Goal: Task Accomplishment & Management: Complete application form

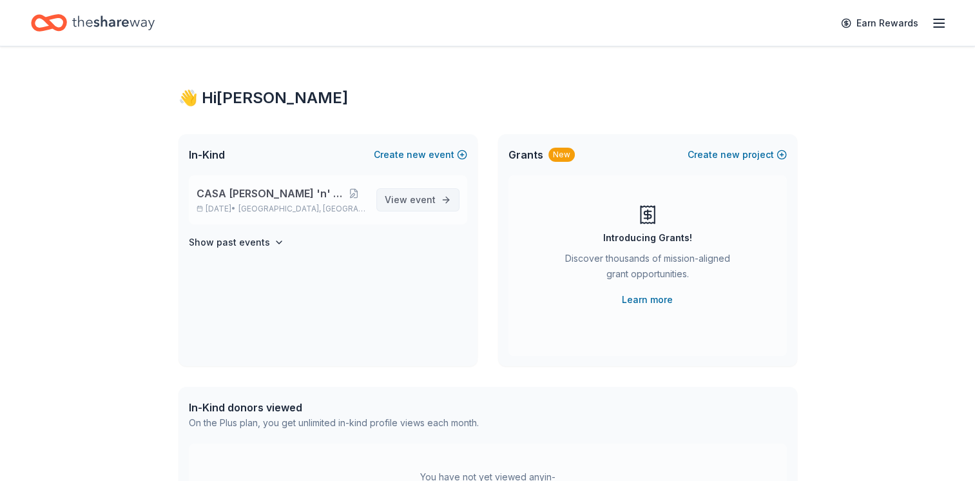
click at [418, 200] on span "event" at bounding box center [423, 199] width 26 height 11
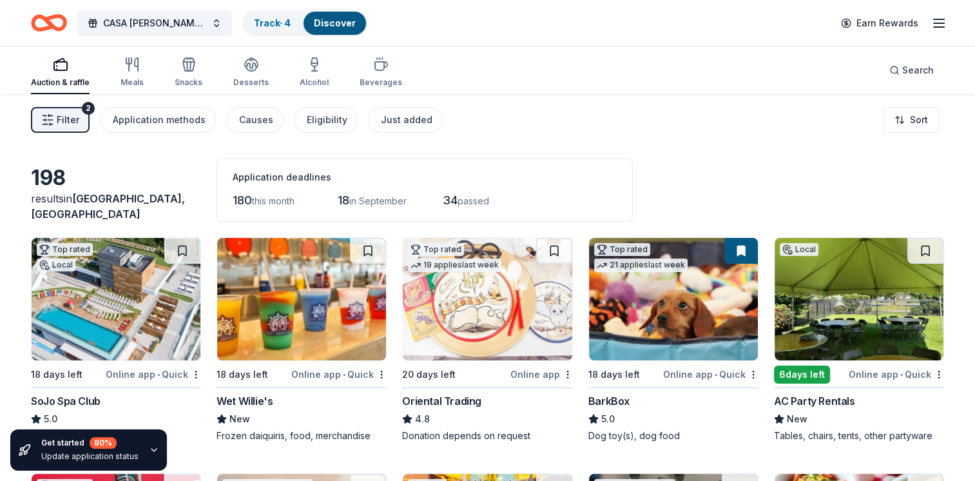
click at [35, 112] on button "Filter 2" at bounding box center [60, 120] width 59 height 26
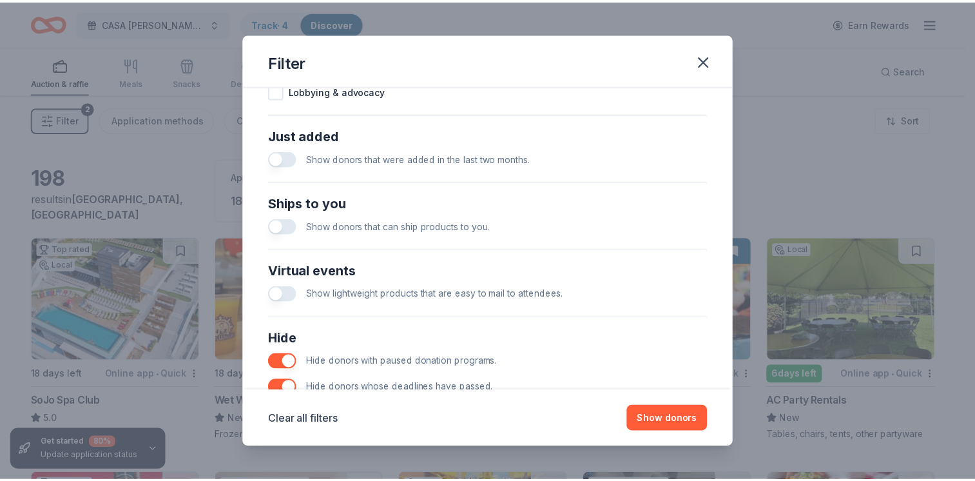
scroll to position [414, 0]
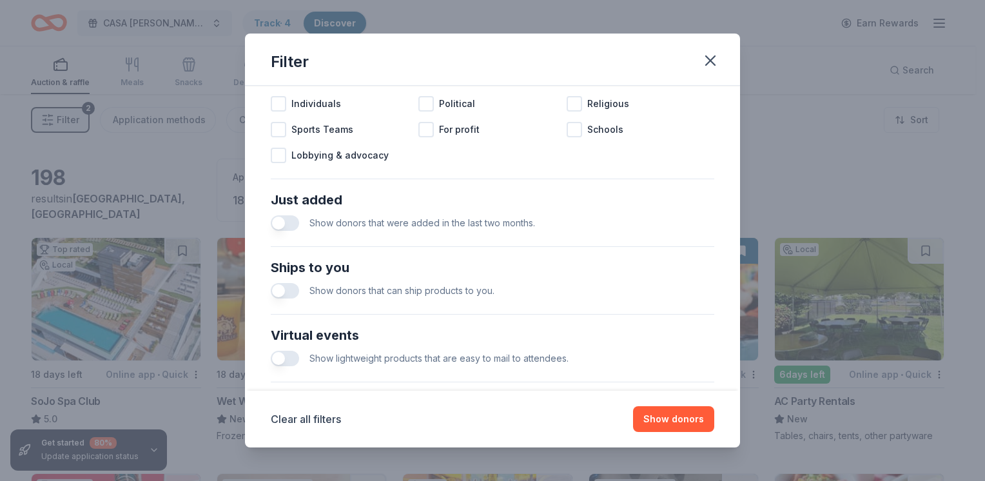
click at [285, 223] on button "button" at bounding box center [285, 222] width 28 height 15
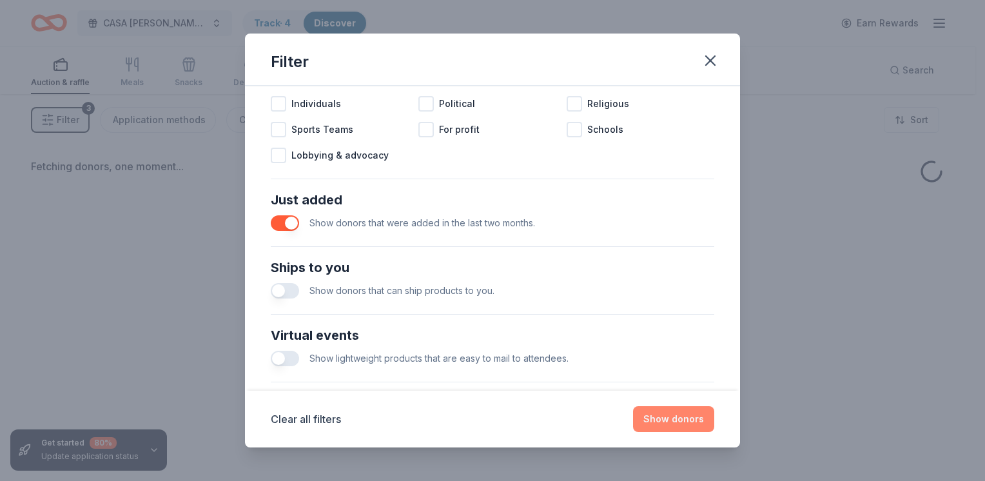
click at [656, 427] on button "Show donors" at bounding box center [673, 419] width 81 height 26
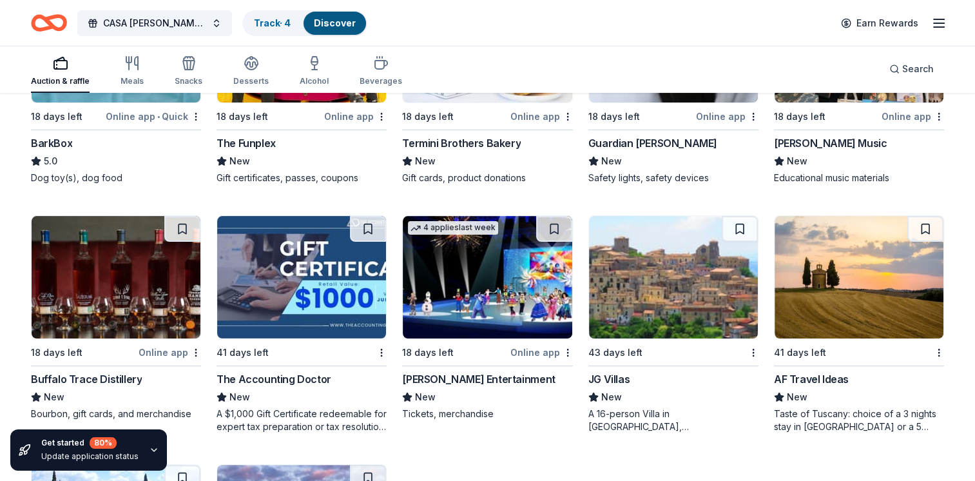
scroll to position [322, 0]
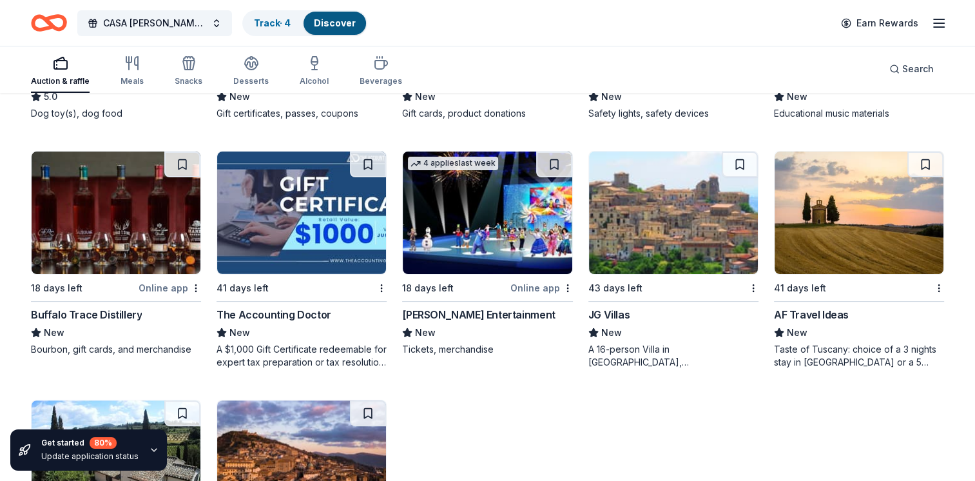
click at [114, 309] on div "Buffalo Trace Distillery" at bounding box center [86, 314] width 111 height 15
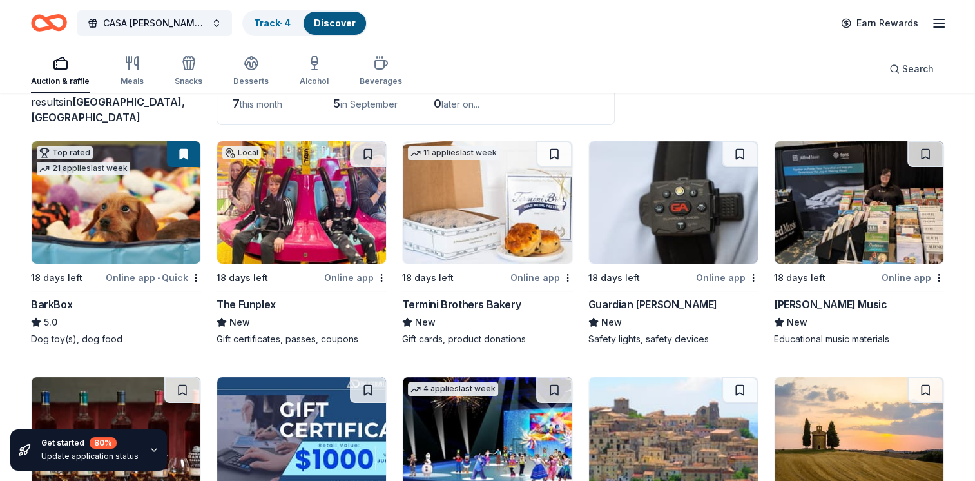
scroll to position [0, 0]
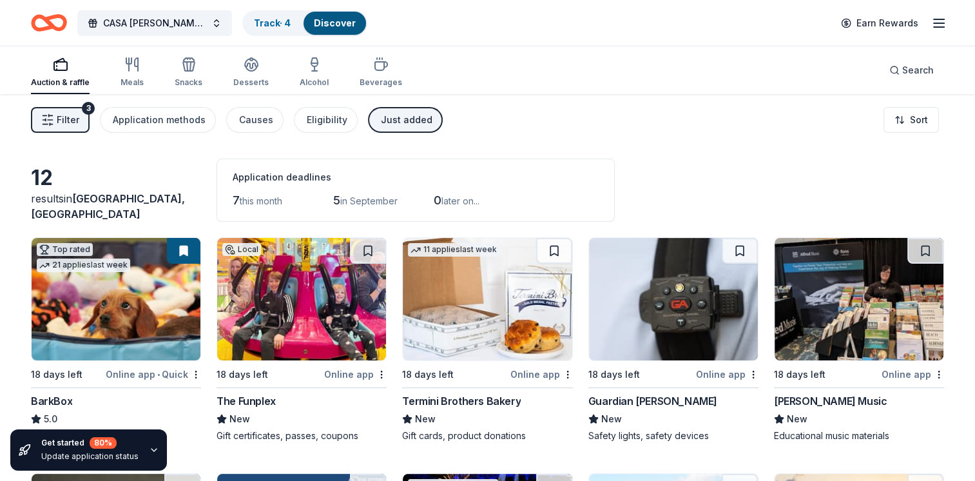
click at [936, 23] on icon "button" at bounding box center [938, 22] width 15 height 15
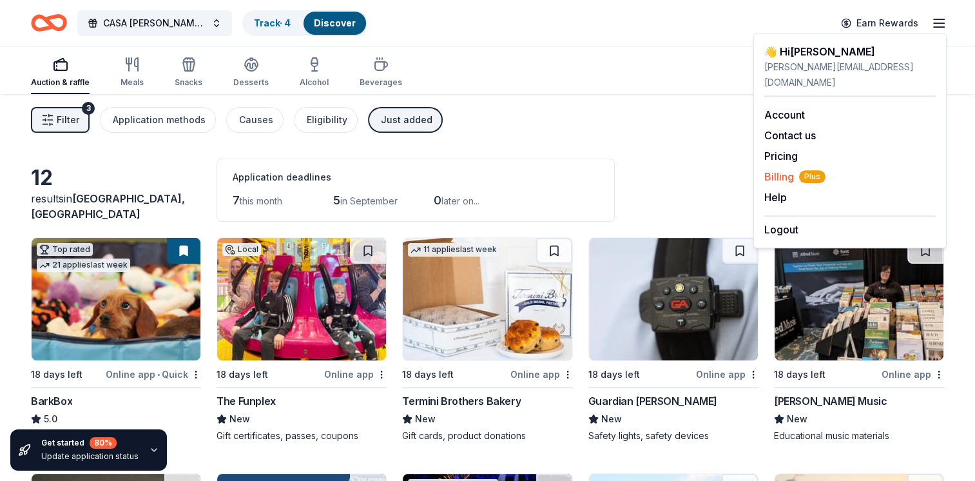
click at [770, 169] on span "Billing Plus" at bounding box center [794, 176] width 61 height 15
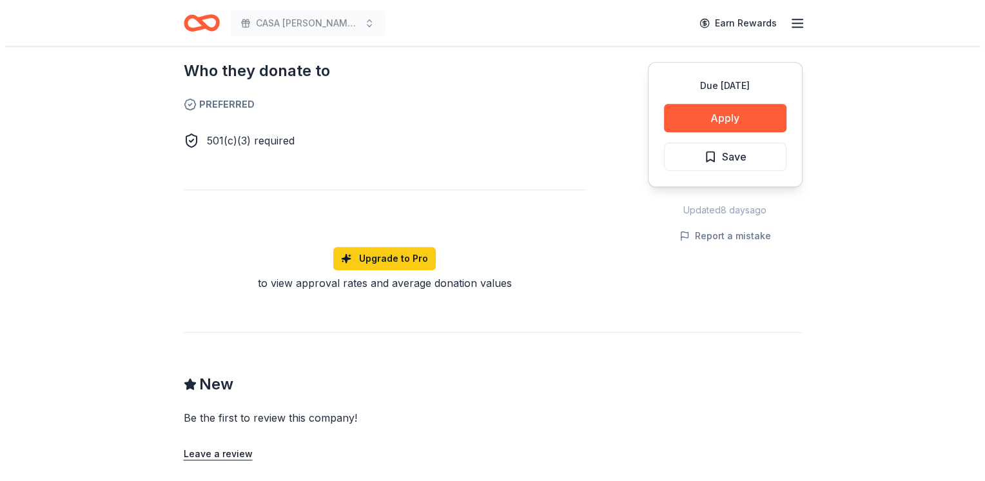
scroll to position [322, 0]
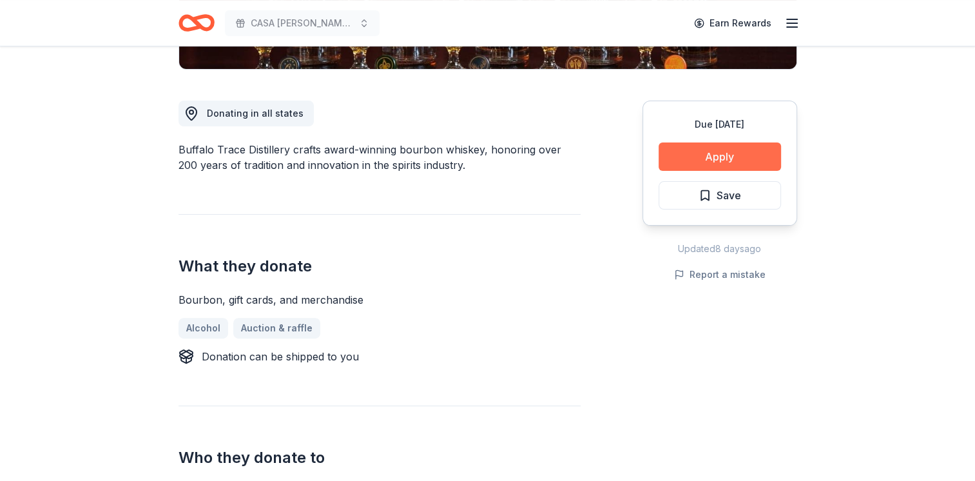
click at [708, 162] on button "Apply" at bounding box center [720, 156] width 122 height 28
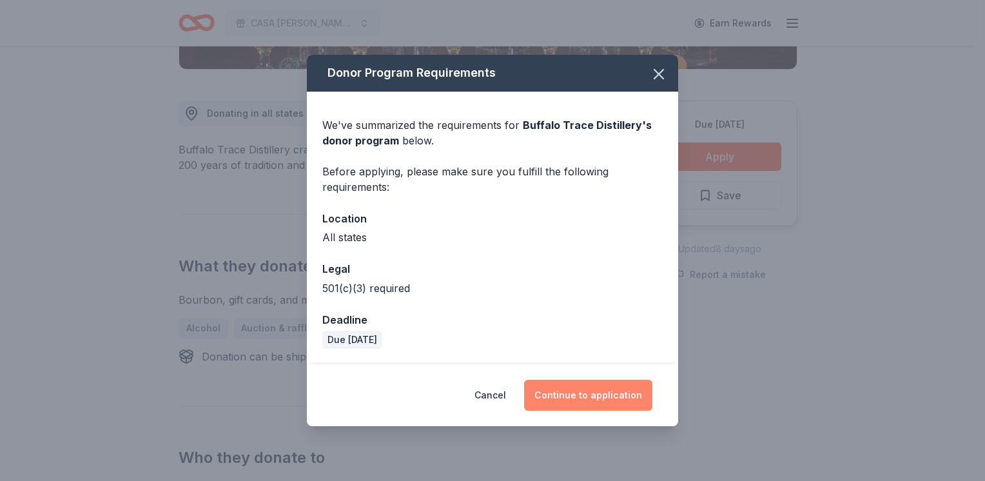
click at [569, 398] on button "Continue to application" at bounding box center [588, 395] width 128 height 31
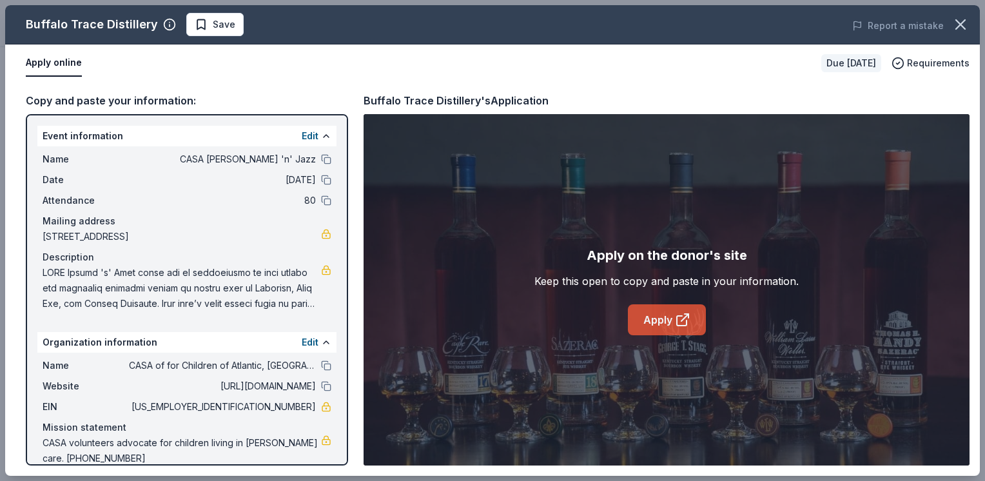
click at [673, 323] on link "Apply" at bounding box center [667, 319] width 78 height 31
click at [654, 321] on link "Apply" at bounding box center [667, 319] width 78 height 31
